Goal: Task Accomplishment & Management: Use online tool/utility

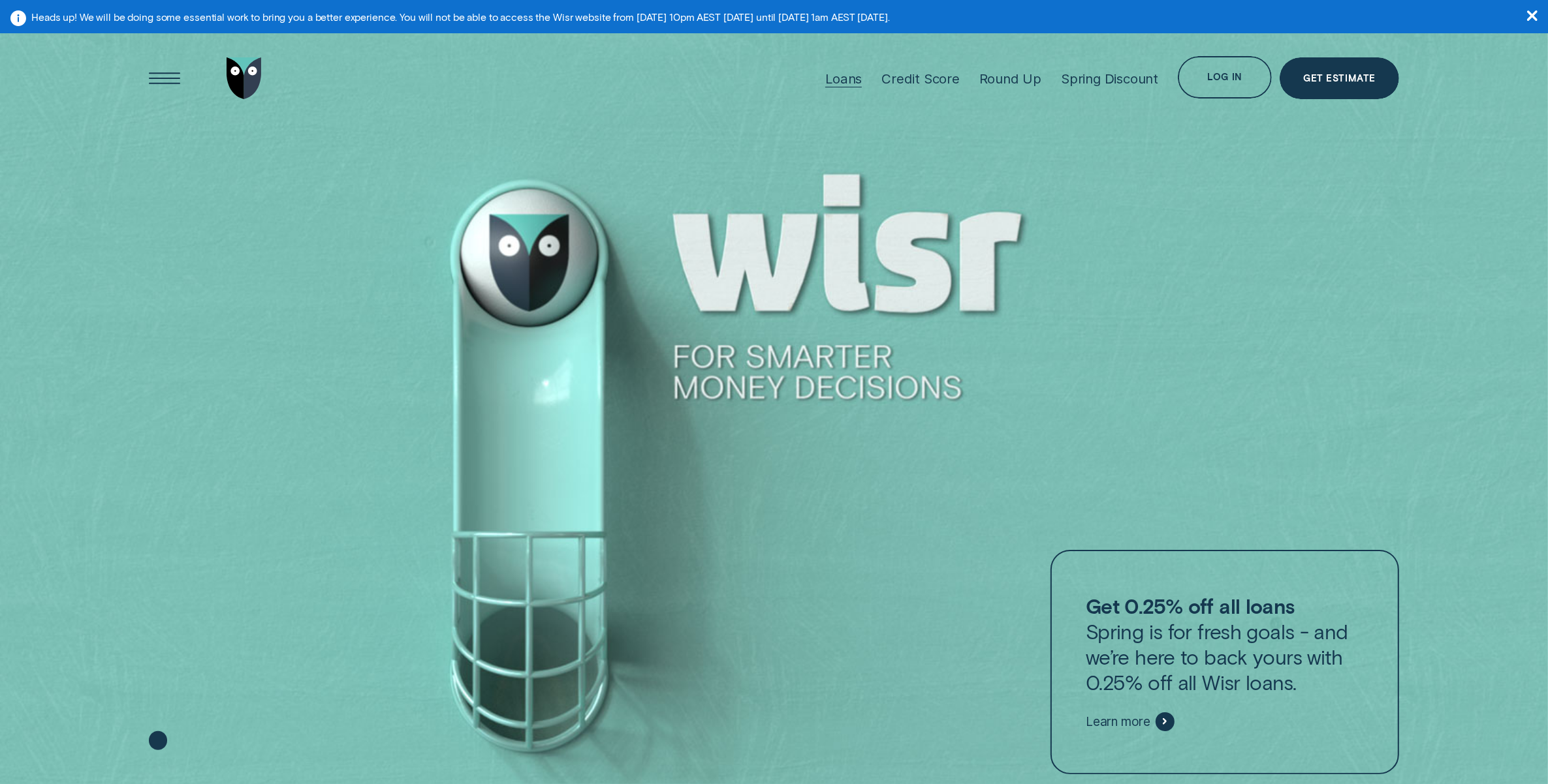
click at [860, 75] on div "Loans" at bounding box center [842, 79] width 36 height 16
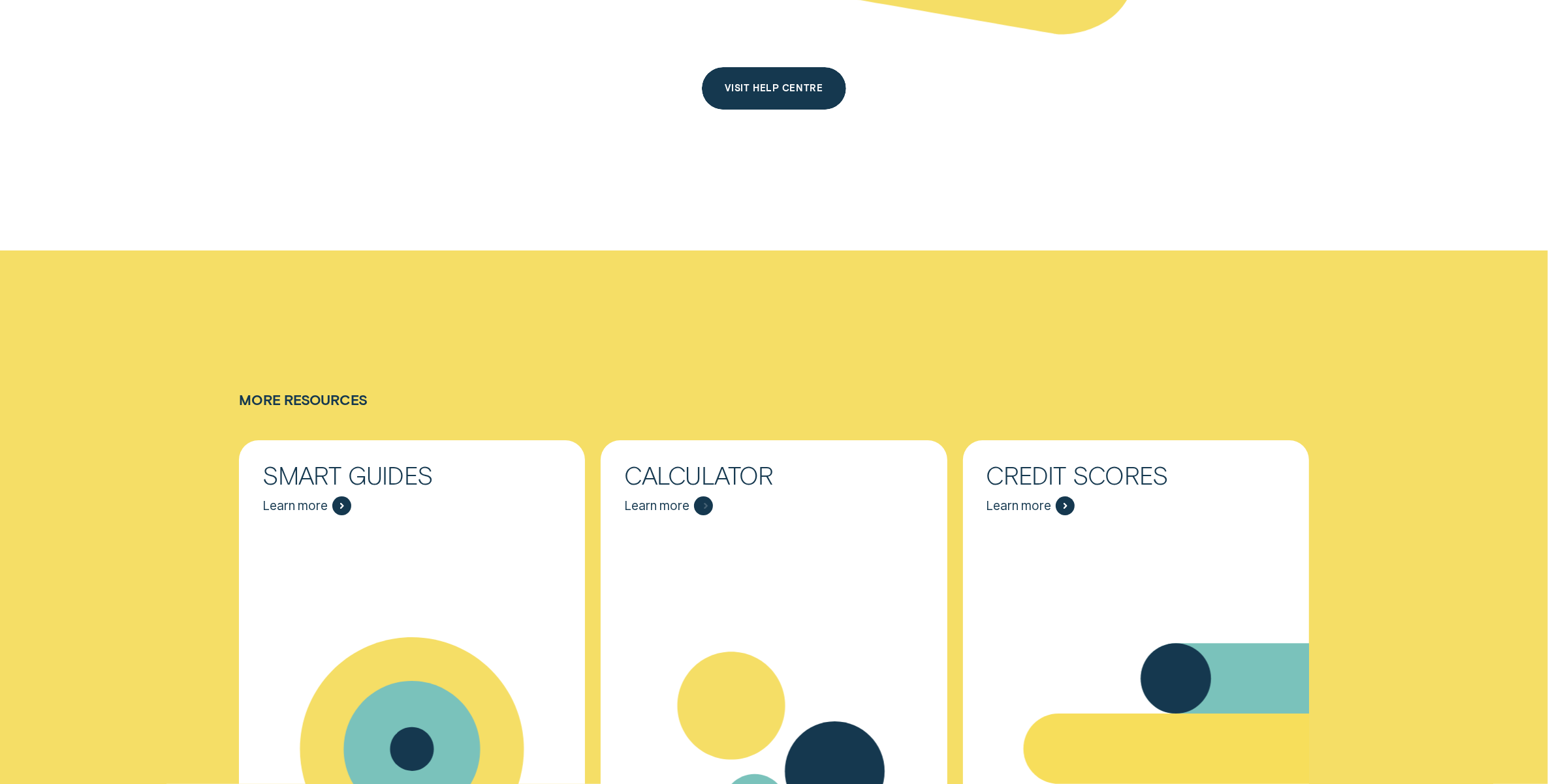
scroll to position [6116, 0]
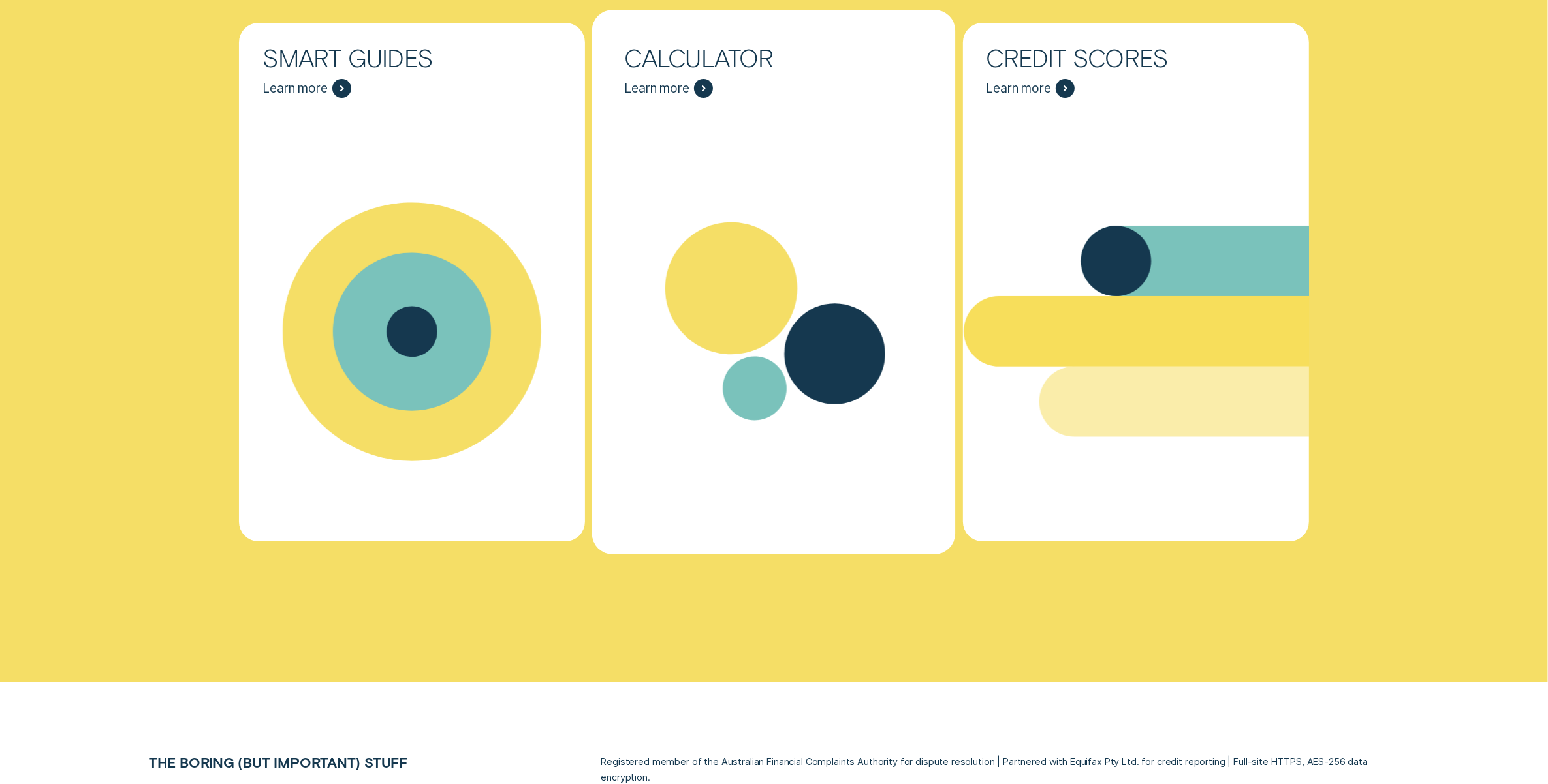
click at [728, 144] on div "Resources - Calculator" at bounding box center [774, 331] width 364 height 441
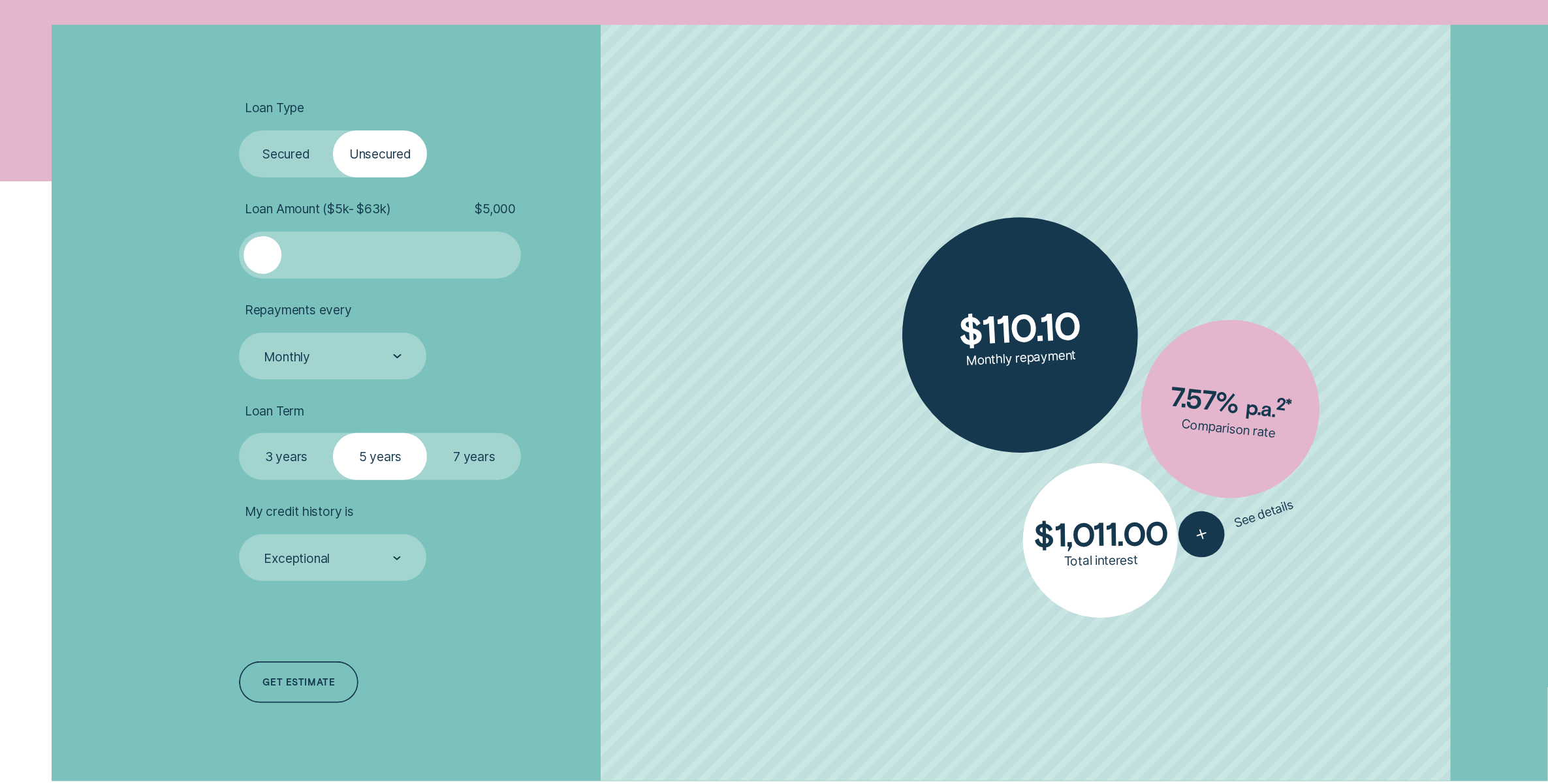
scroll to position [489, 0]
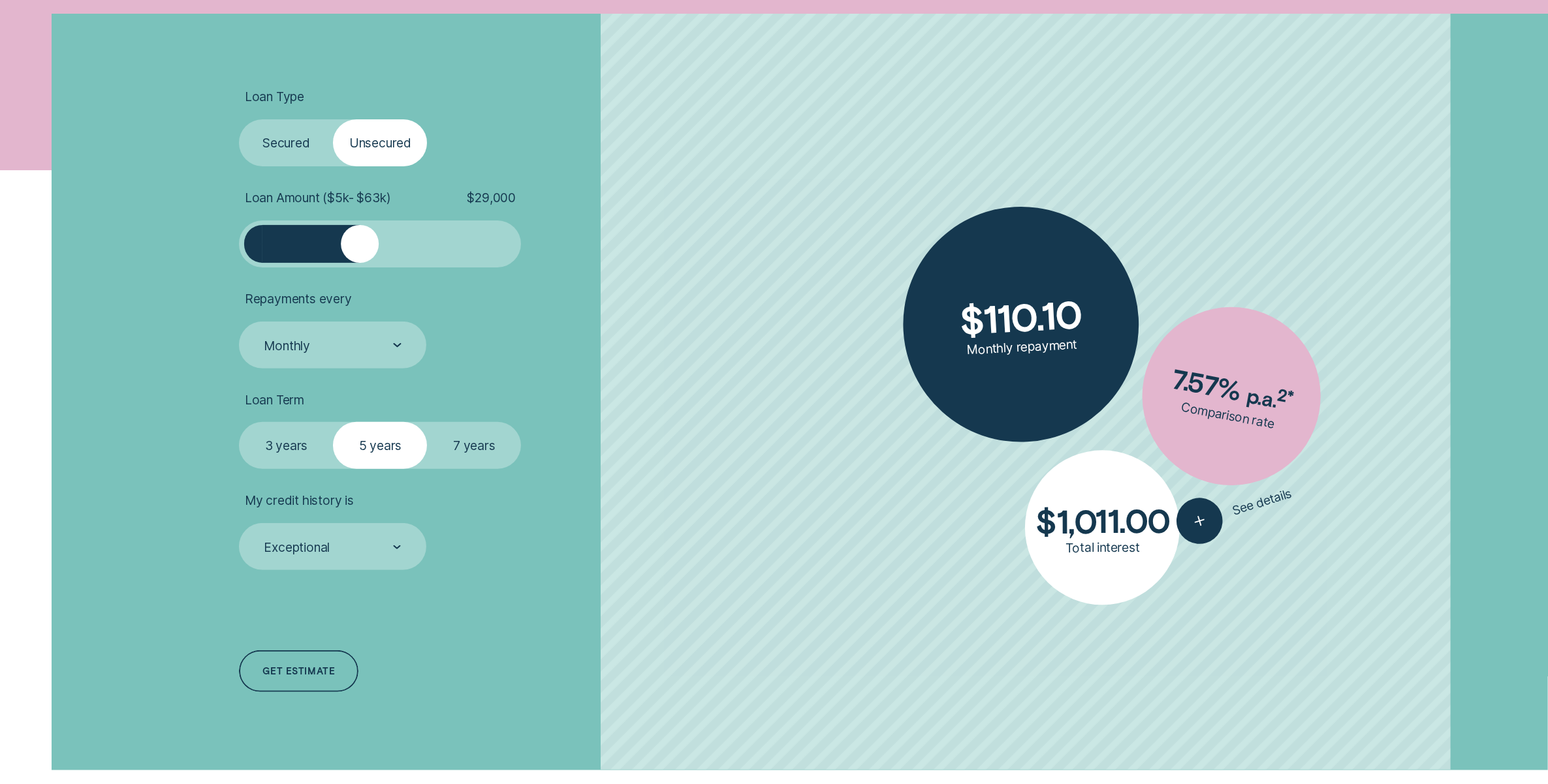
click at [360, 248] on div at bounding box center [380, 244] width 235 height 38
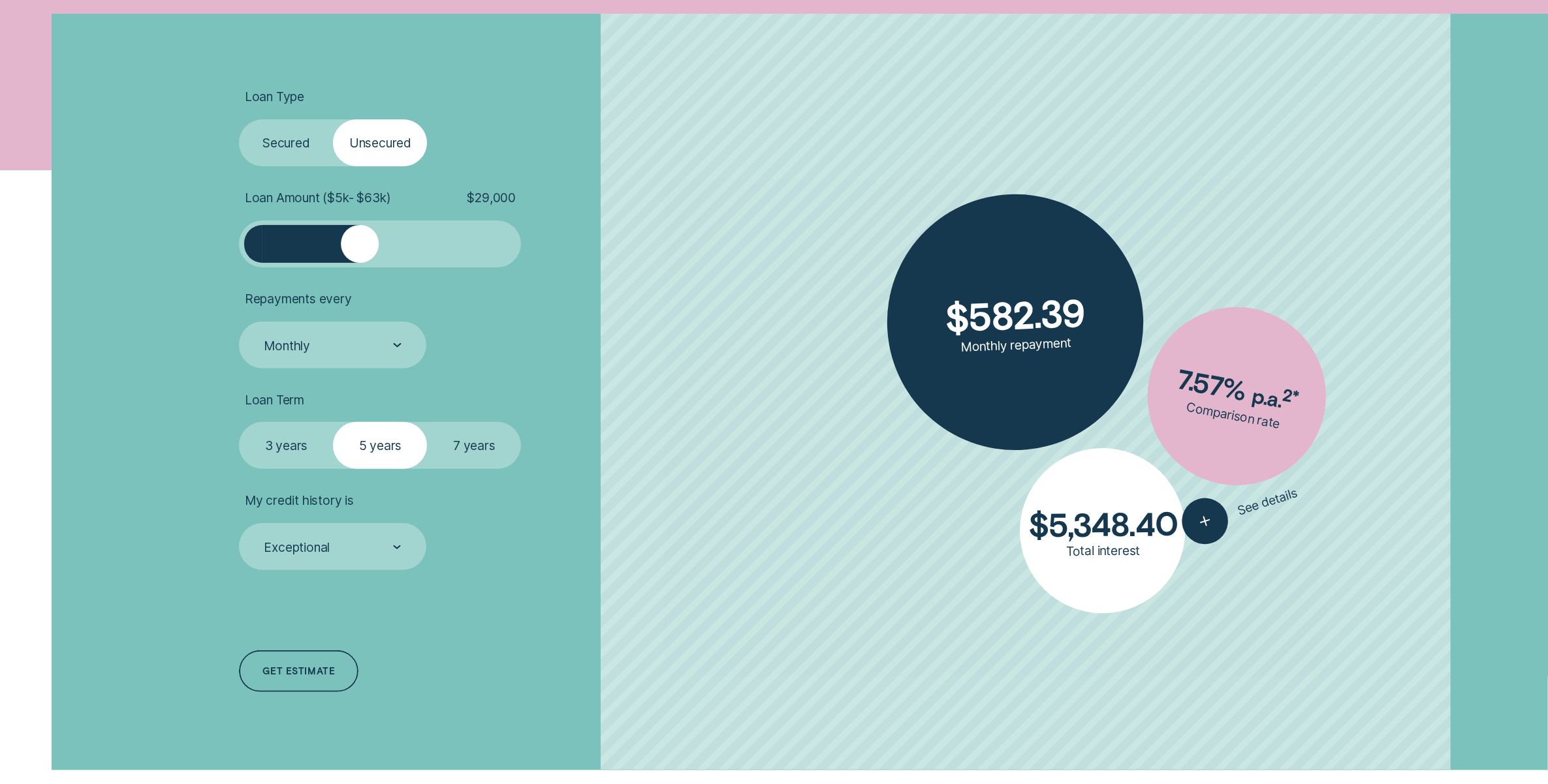
click at [366, 249] on div at bounding box center [360, 244] width 38 height 38
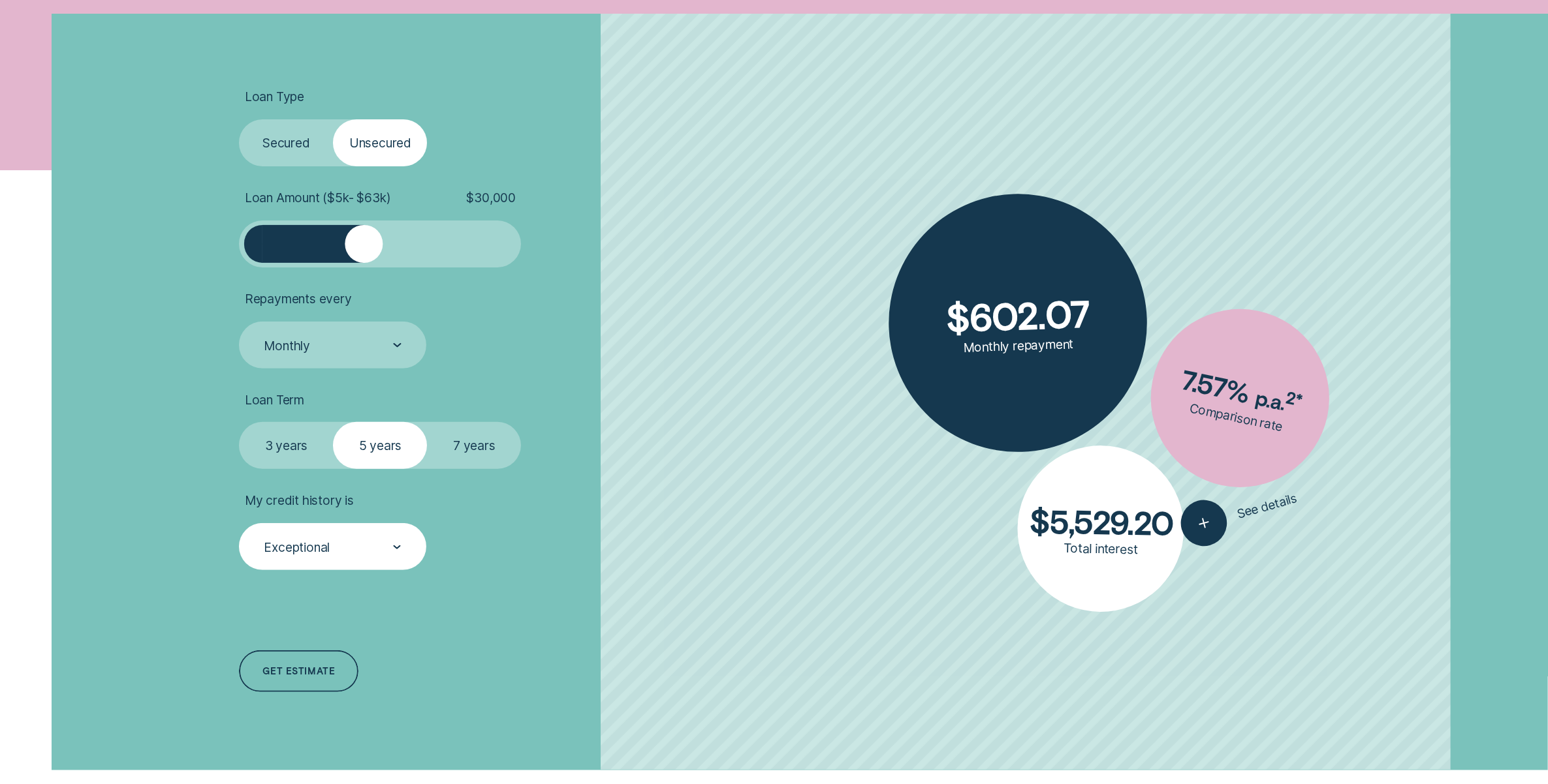
click at [382, 544] on div "Exceptional" at bounding box center [331, 547] width 139 height 17
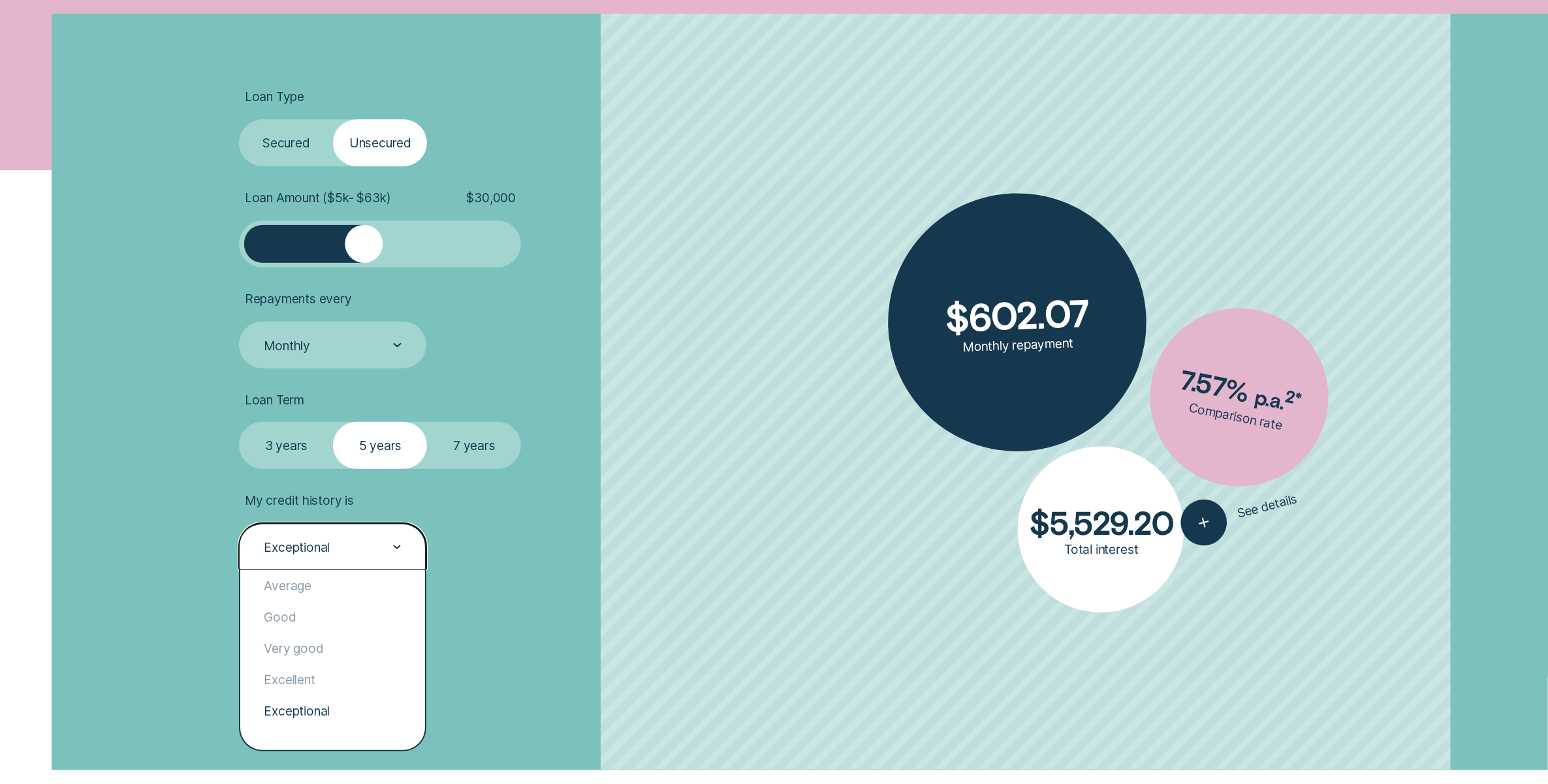
click at [643, 556] on li "My credit history is option Exceptional selected, 5 of 5. 5 results available. …" at bounding box center [457, 532] width 437 height 78
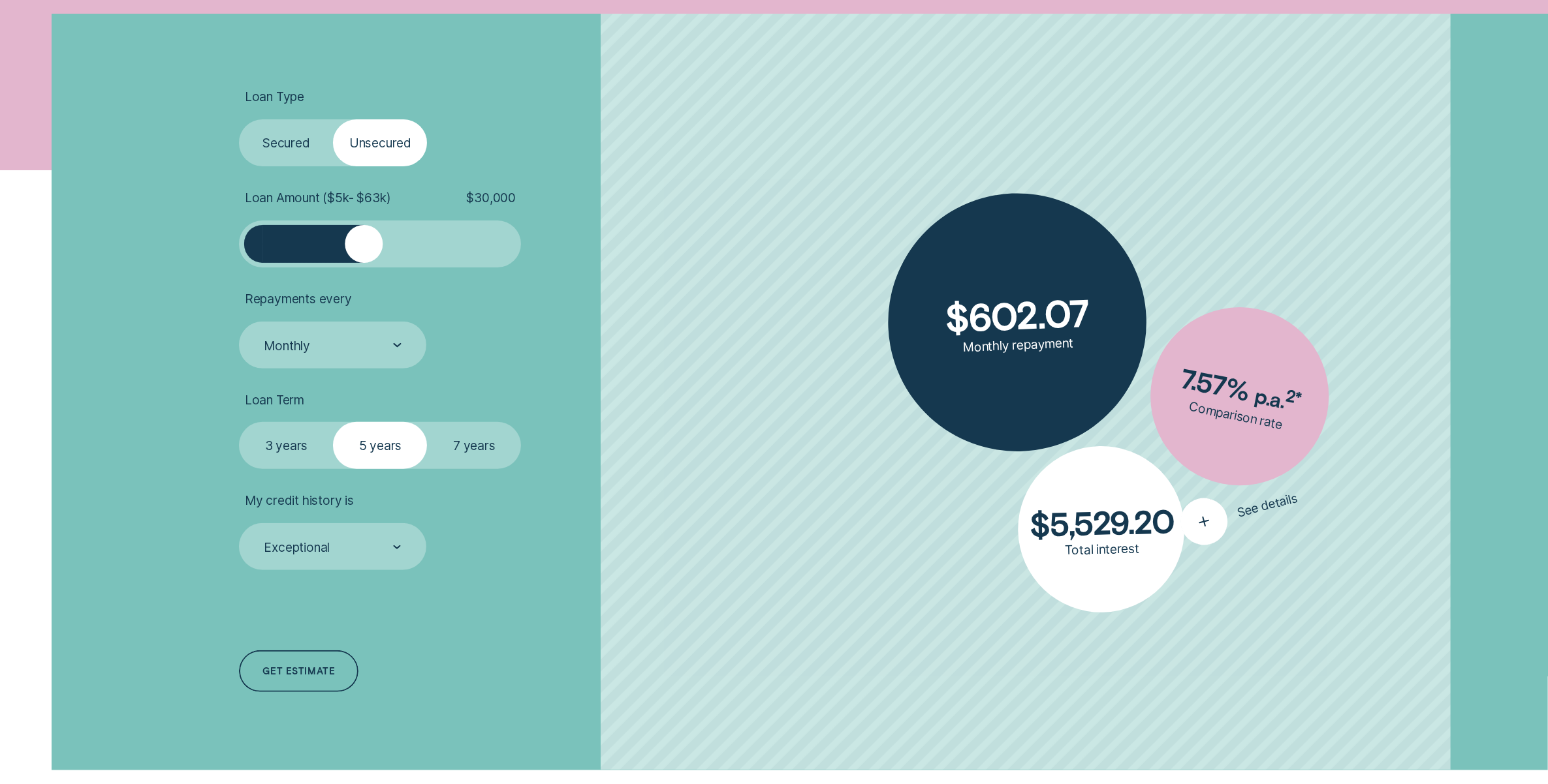
click at [1212, 523] on icon "button" at bounding box center [1204, 522] width 27 height 25
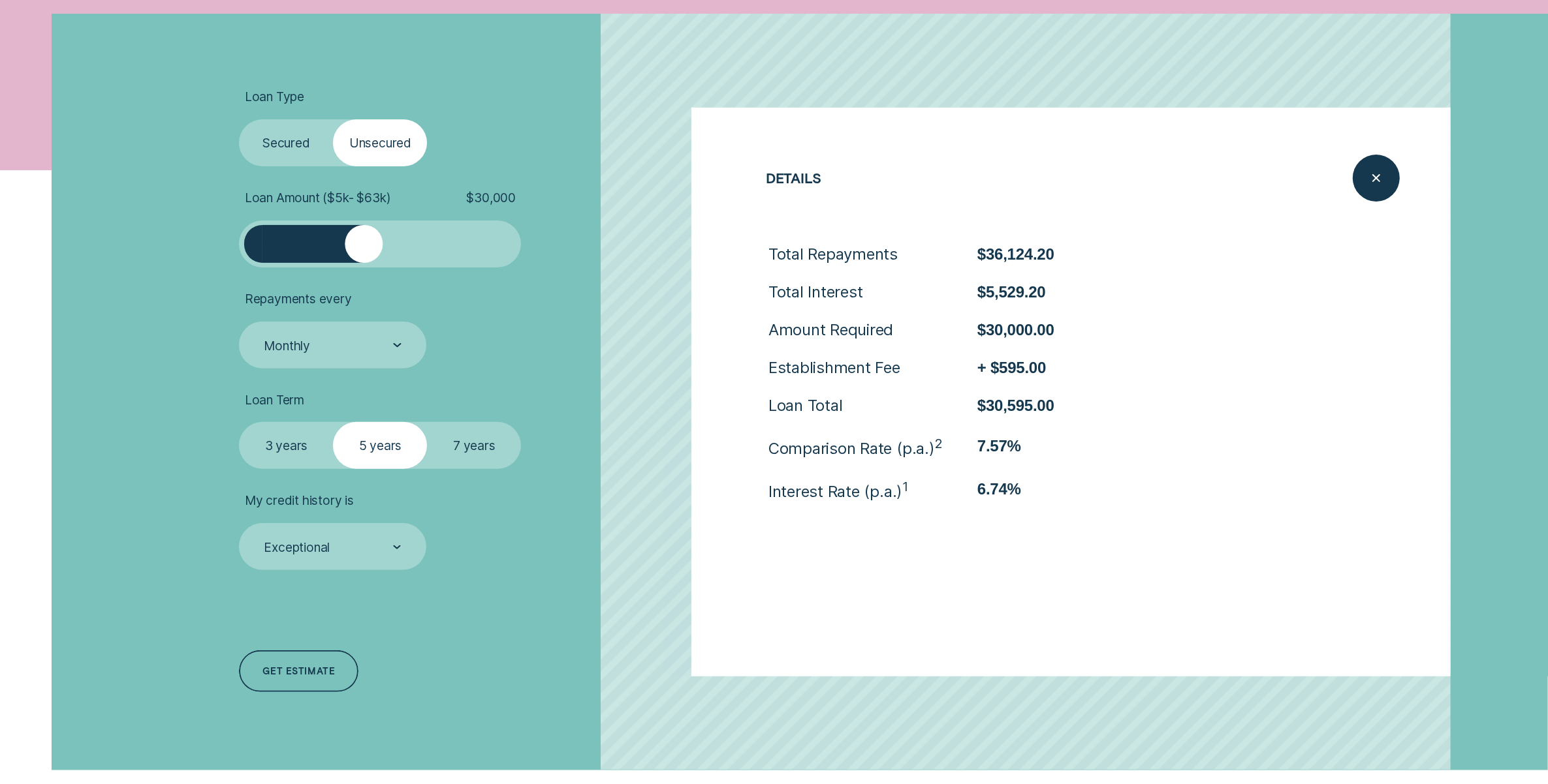
click at [282, 147] on label "Secured" at bounding box center [286, 142] width 94 height 47
click at [239, 119] on input "Secured" at bounding box center [239, 119] width 0 height 0
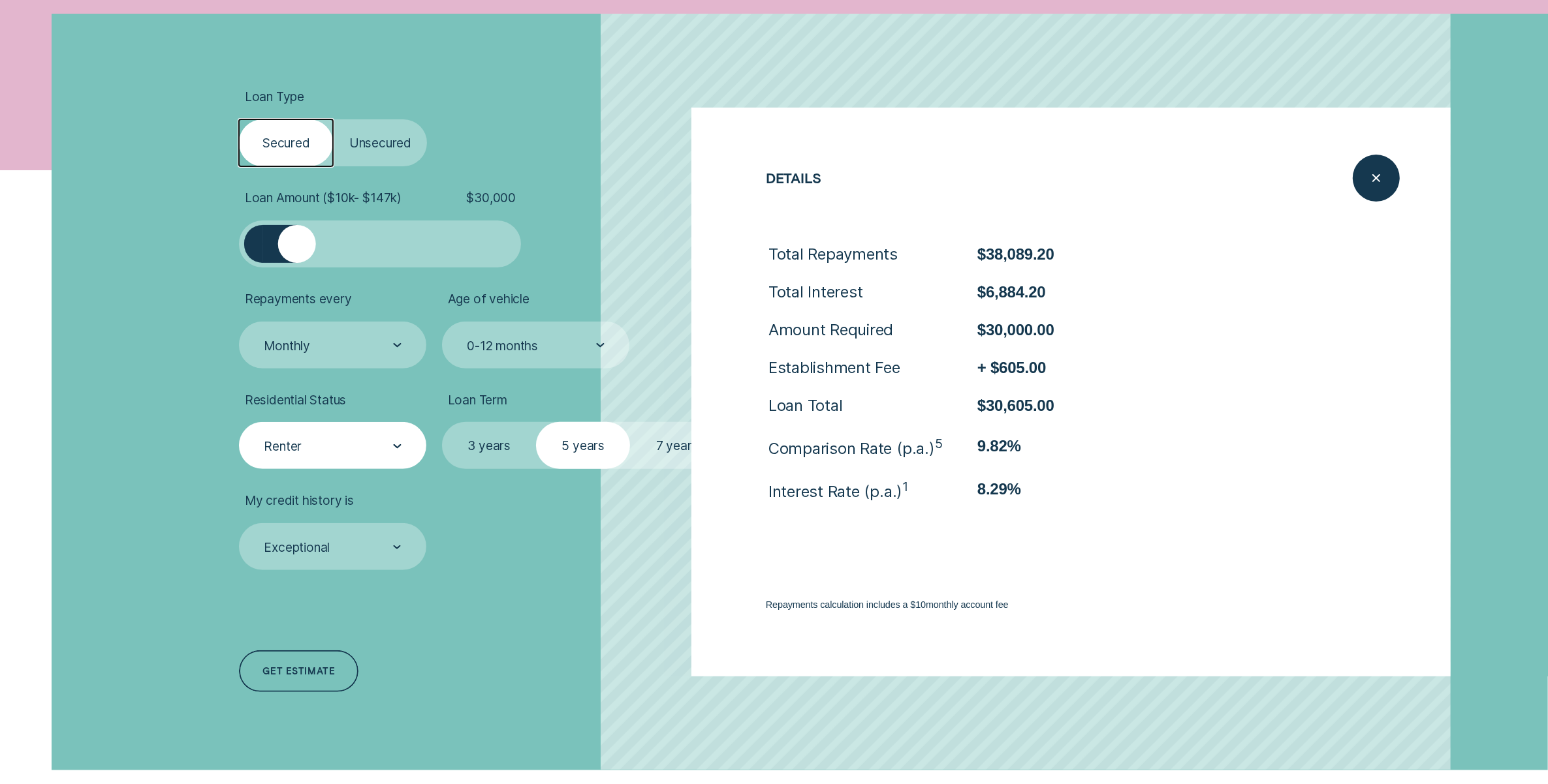
click at [387, 448] on div "Renter" at bounding box center [331, 445] width 139 height 17
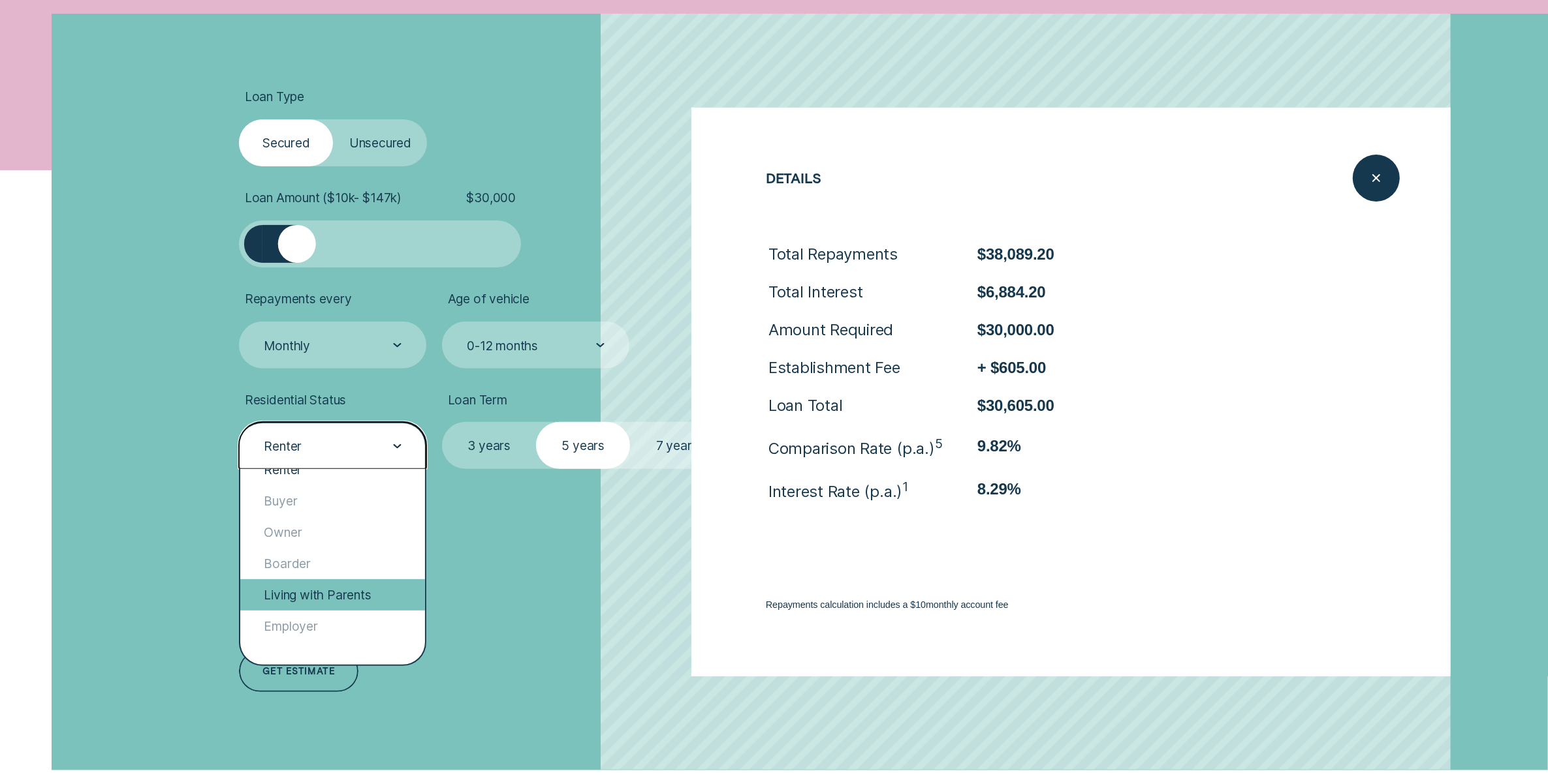
scroll to position [0, 0]
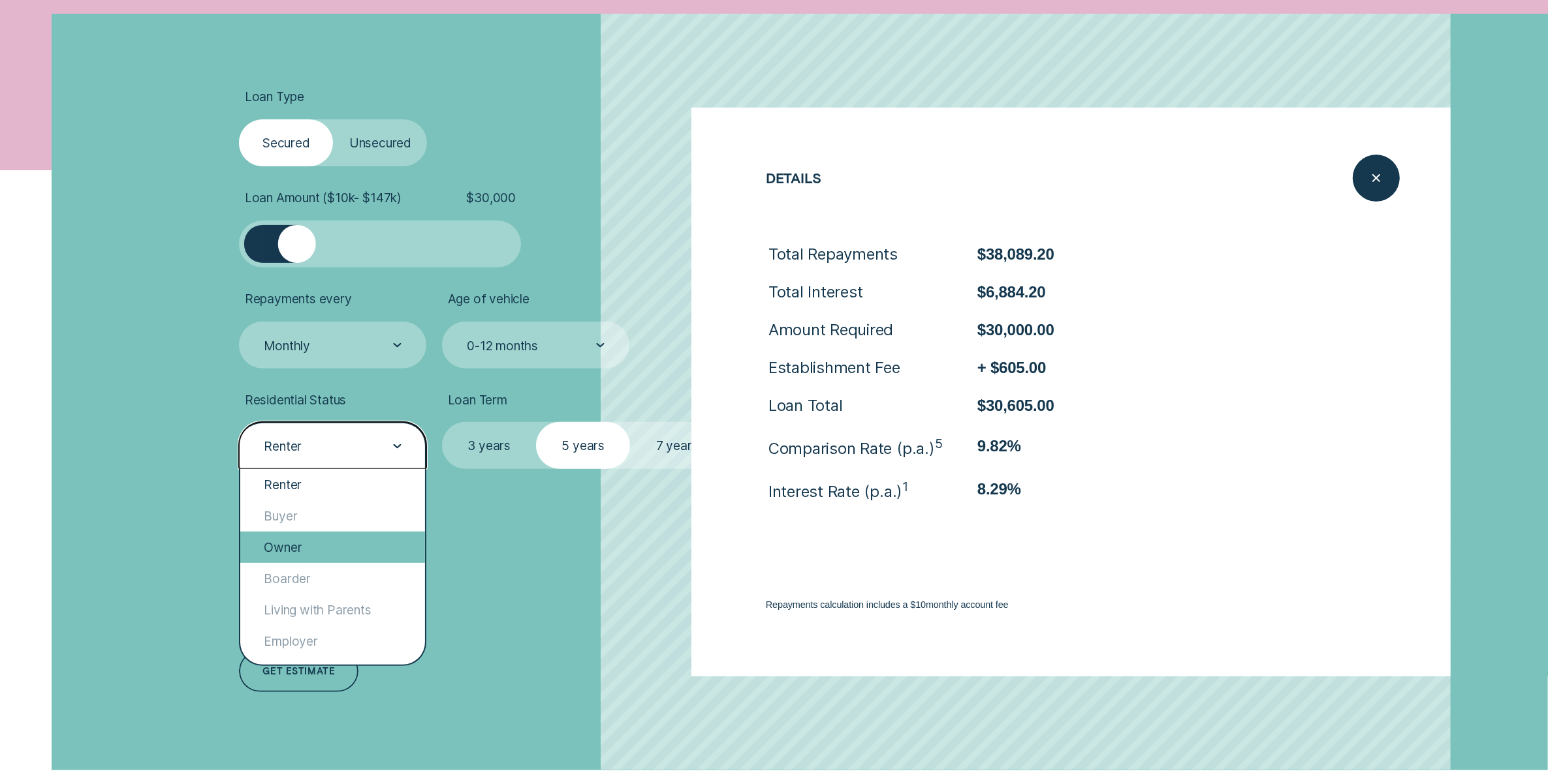
click at [316, 544] on div "Owner" at bounding box center [333, 547] width 185 height 31
